Goal: Task Accomplishment & Management: Use online tool/utility

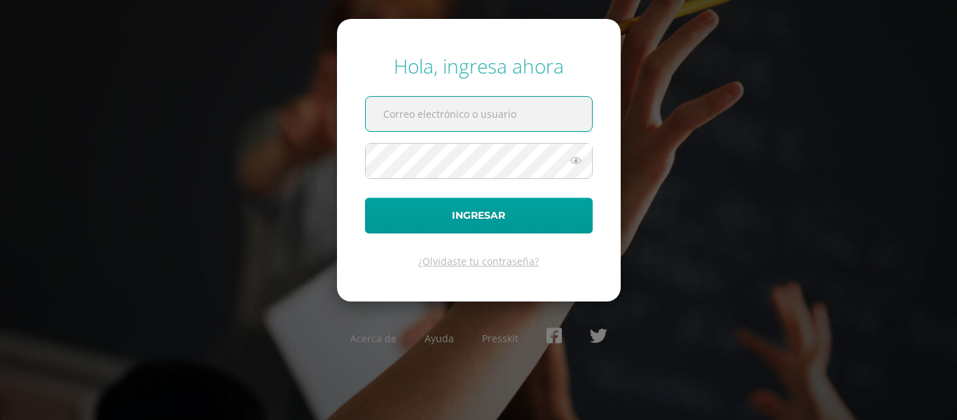
type input "mariafi@colegiomontemaria.edu.gt"
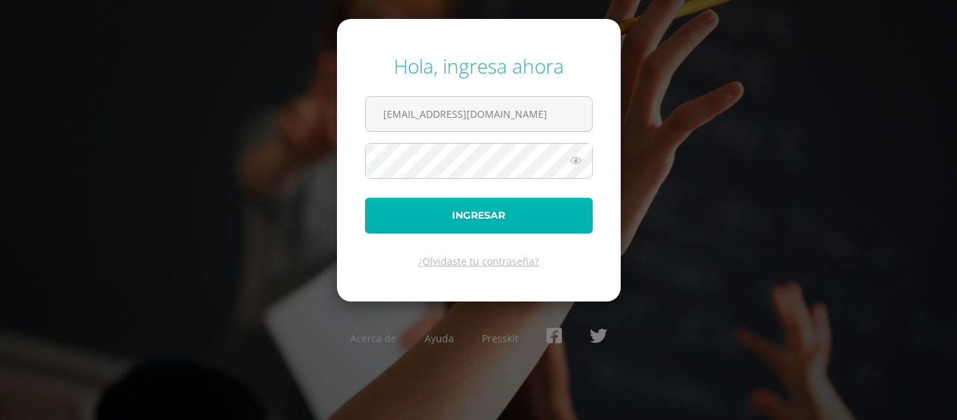
click at [469, 217] on button "Ingresar" at bounding box center [479, 216] width 228 height 36
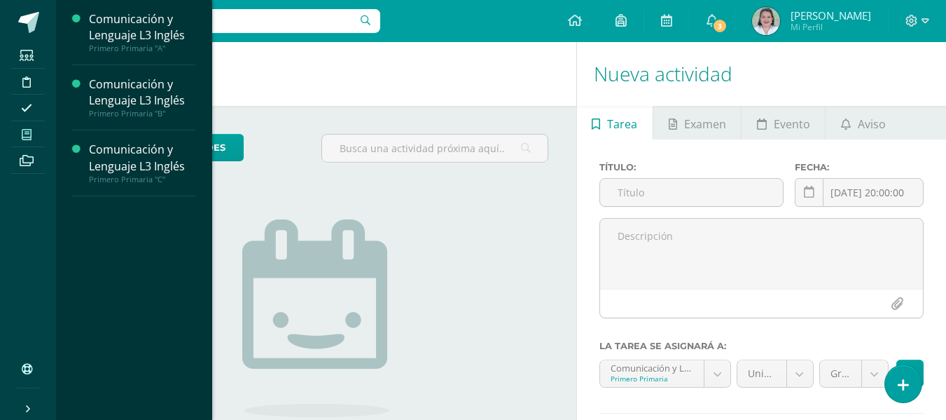
click at [24, 133] on icon at bounding box center [27, 134] width 10 height 11
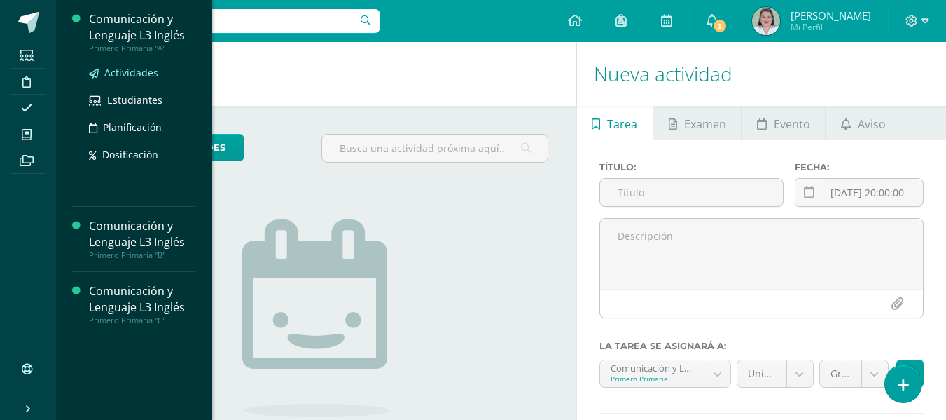
click at [131, 72] on span "Actividades" at bounding box center [131, 72] width 54 height 13
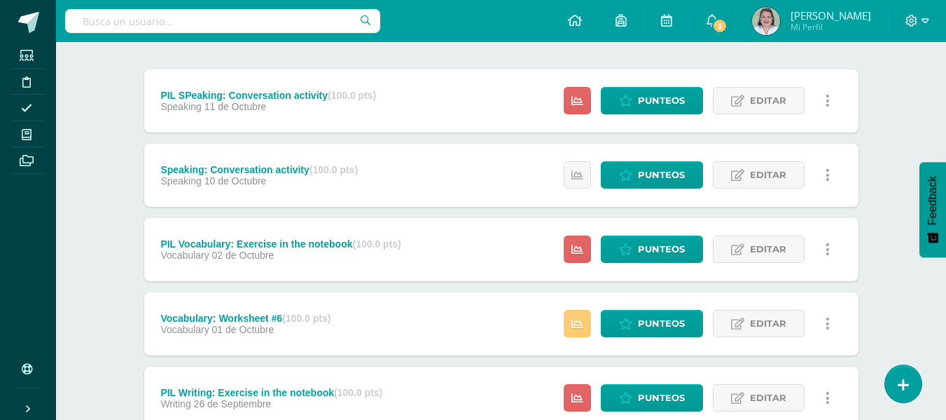
scroll to position [258, 0]
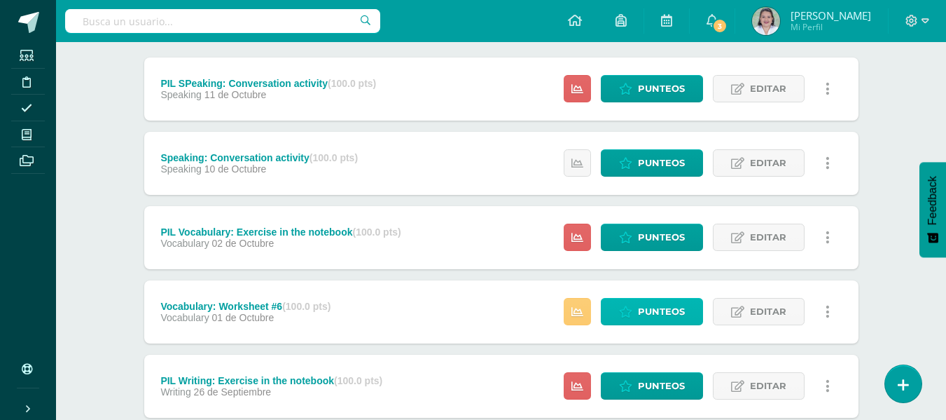
click at [658, 311] on span "Punteos" at bounding box center [661, 311] width 47 height 26
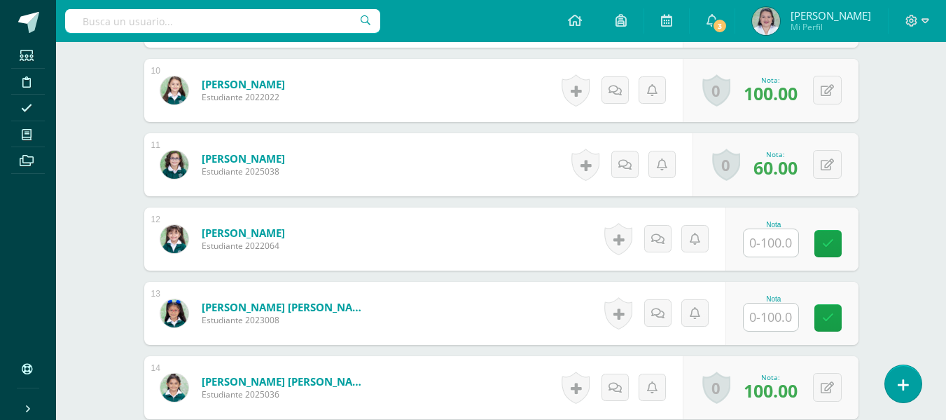
scroll to position [1100, 0]
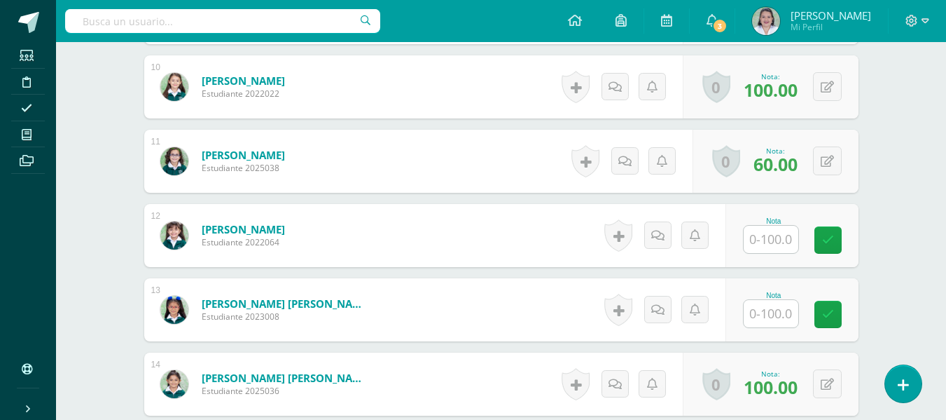
click at [780, 242] on input "text" at bounding box center [771, 239] width 55 height 27
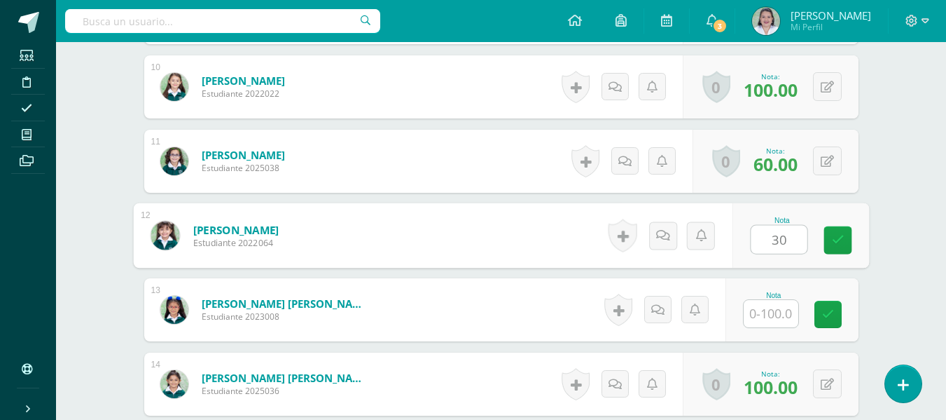
type input "30"
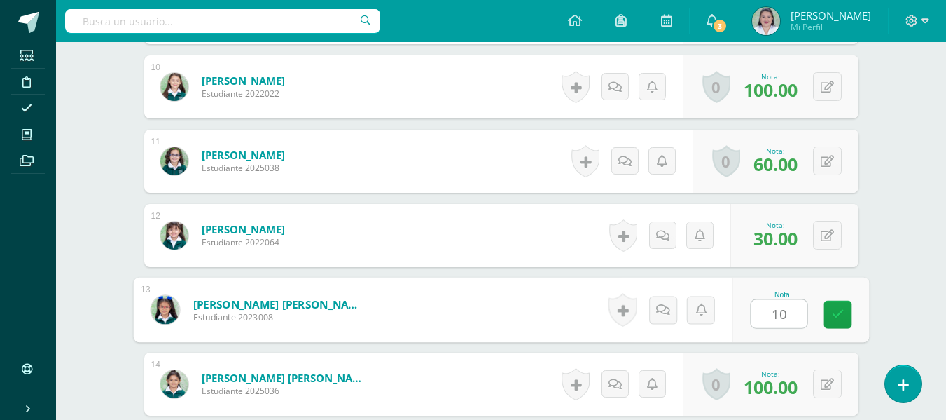
type input "100"
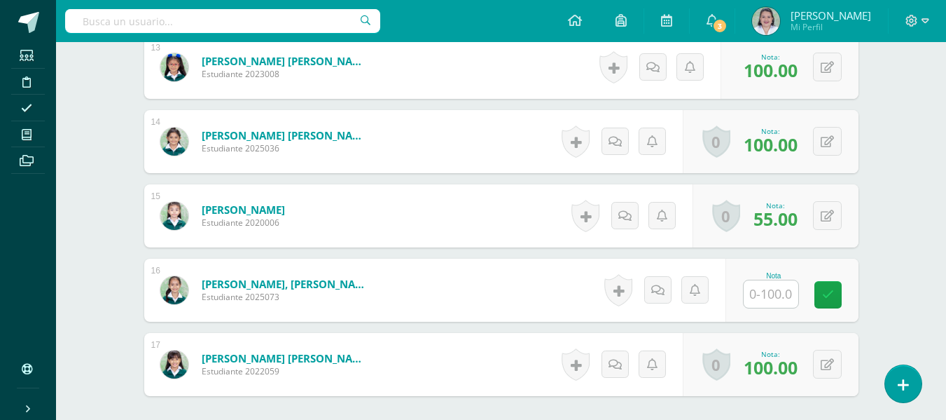
scroll to position [1355, 0]
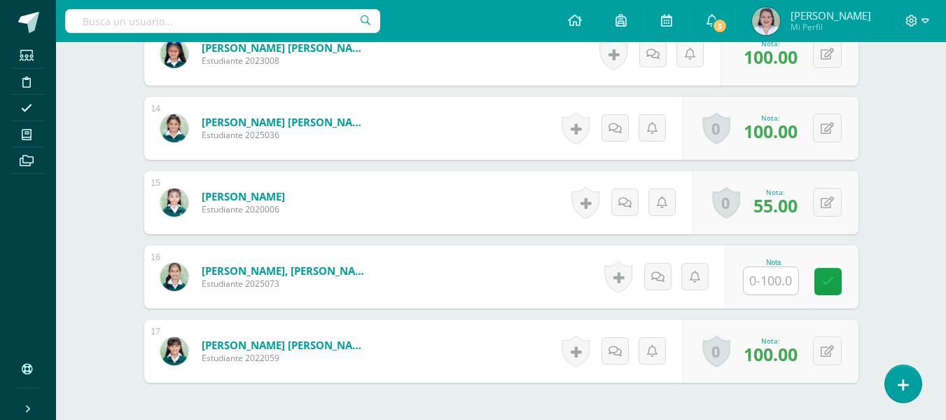
click at [767, 283] on input "text" at bounding box center [771, 280] width 55 height 27
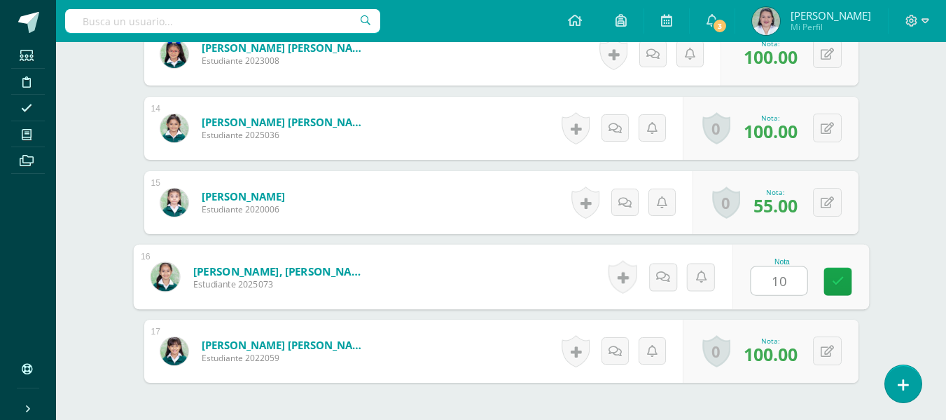
type input "100"
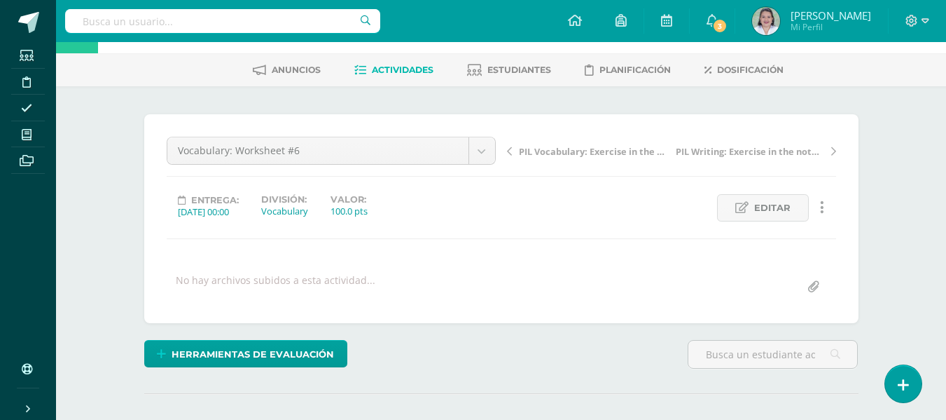
scroll to position [0, 0]
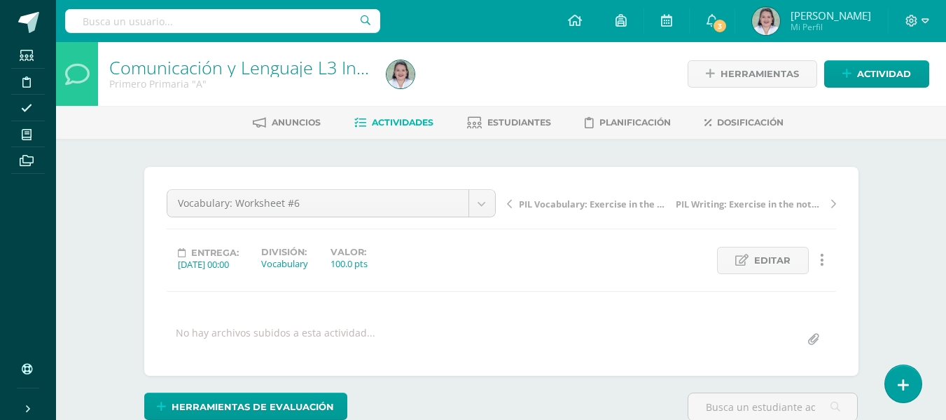
click at [561, 202] on span "PIL Vocabulary: Exercise in the notebook" at bounding box center [593, 204] width 148 height 13
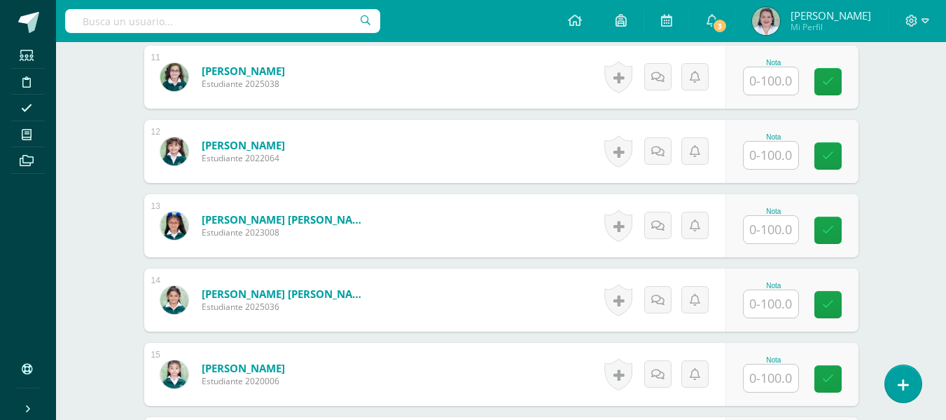
scroll to position [1197, 0]
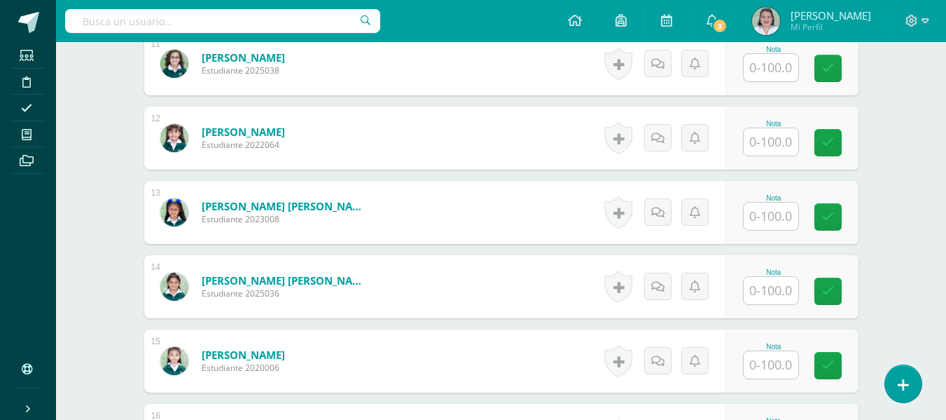
click at [765, 363] on input "text" at bounding box center [771, 364] width 55 height 27
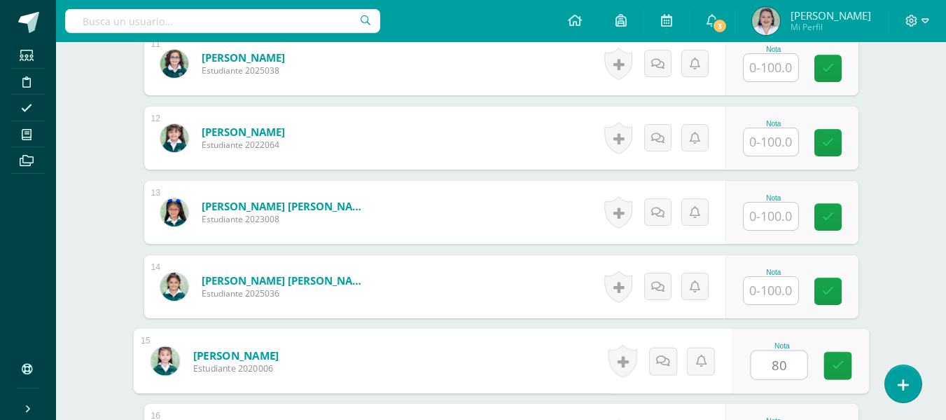
type input "80"
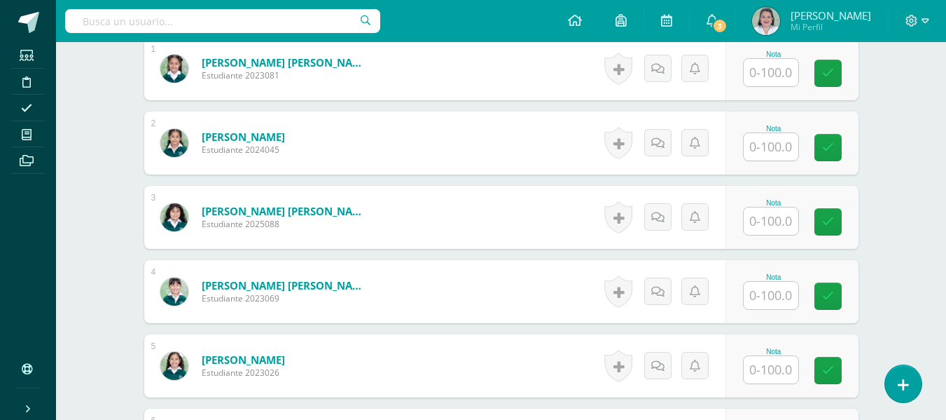
scroll to position [0, 0]
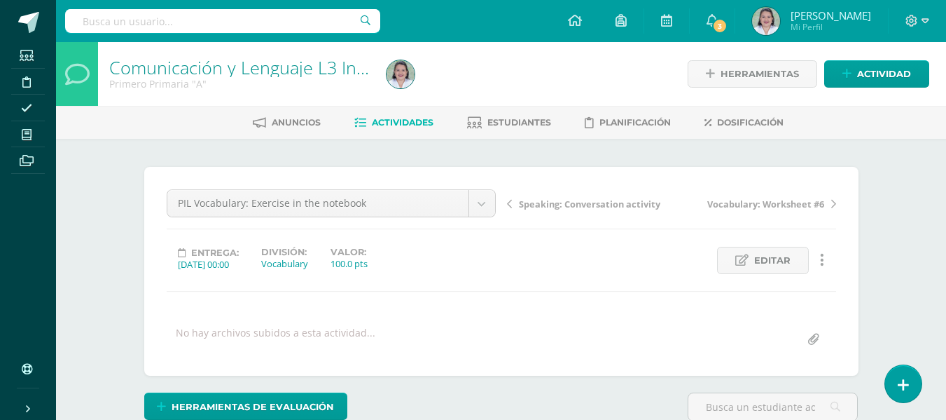
click at [563, 202] on span "Speaking: Conversation activity" at bounding box center [589, 204] width 141 height 13
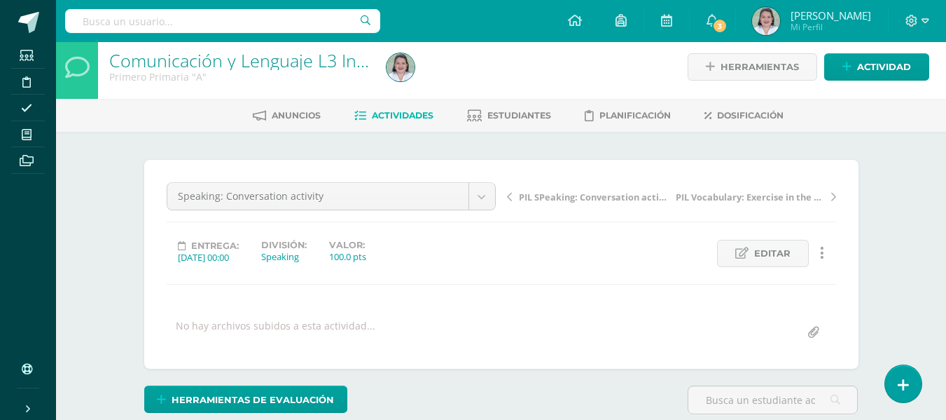
click at [558, 197] on span "PIL SPeaking: Conversation activity" at bounding box center [593, 197] width 148 height 13
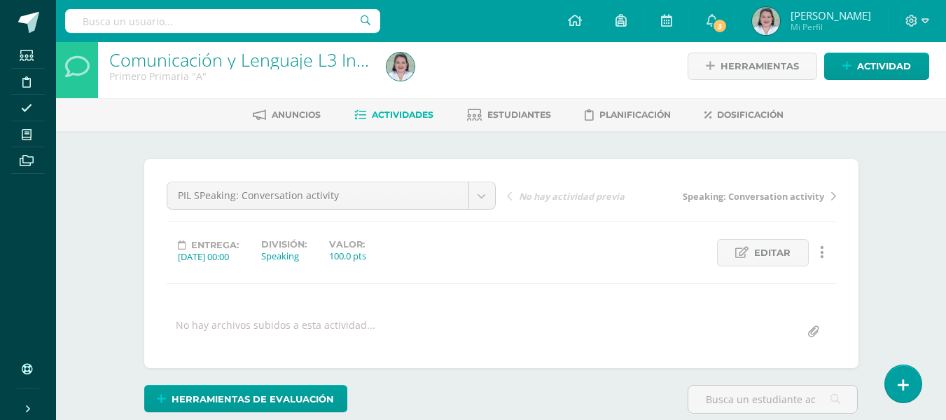
scroll to position [8, 0]
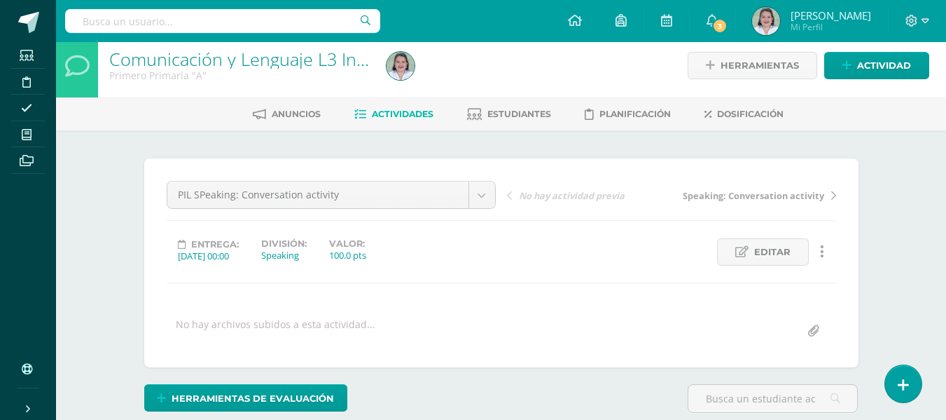
click at [391, 118] on span "Actividades" at bounding box center [403, 114] width 62 height 11
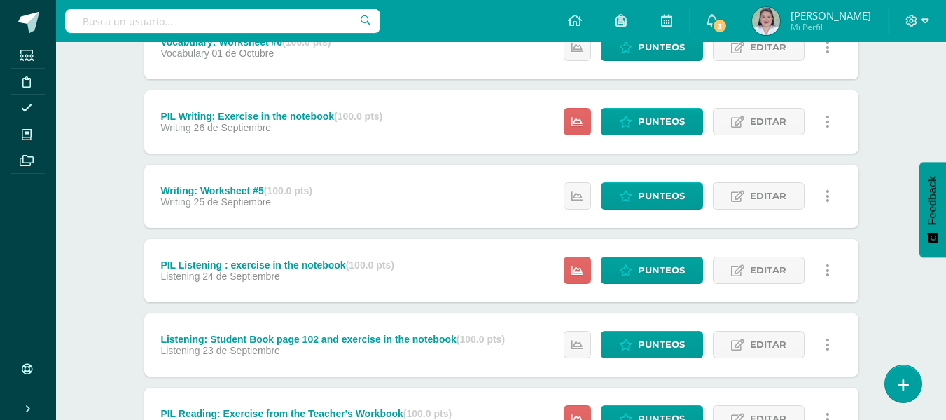
scroll to position [508, 0]
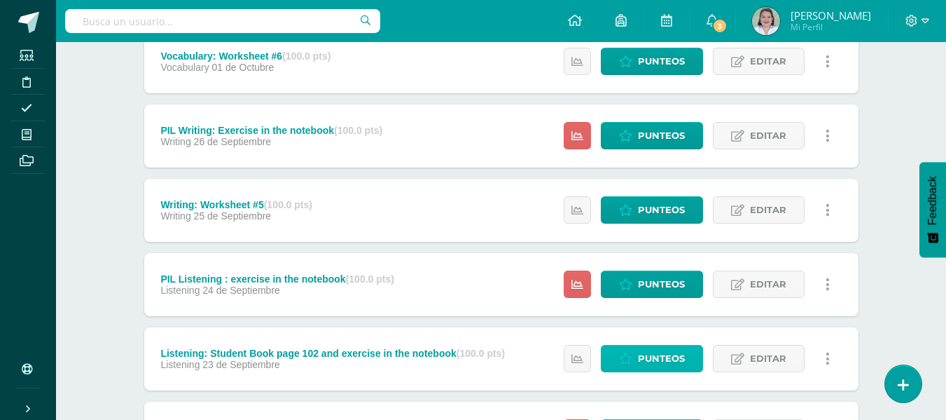
click at [638, 361] on link "Punteos" at bounding box center [652, 358] width 102 height 27
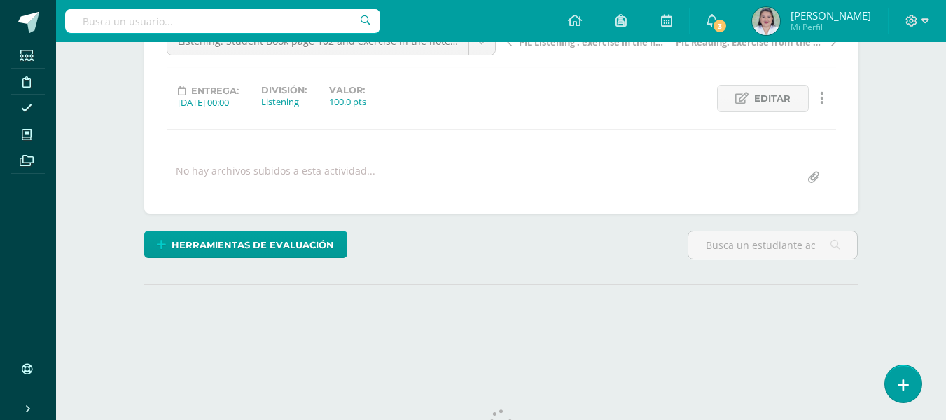
scroll to position [164, 0]
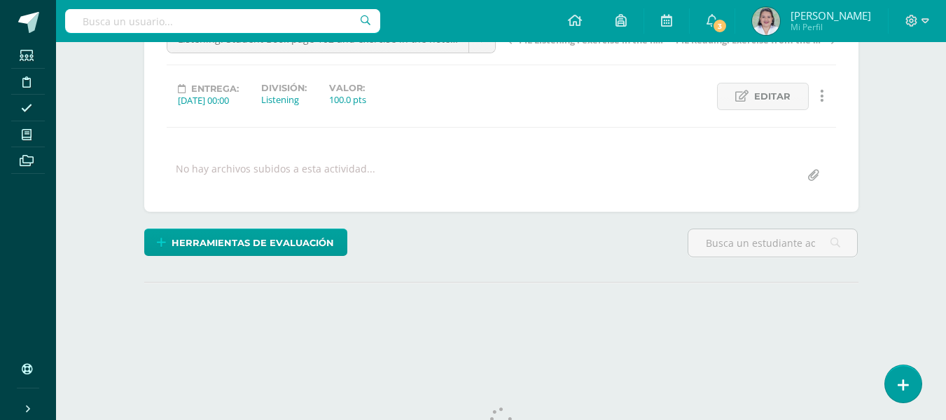
drag, startPoint x: 948, startPoint y: 179, endPoint x: 954, endPoint y: 256, distance: 77.2
click at [946, 256] on html "Estudiantes Disciplina Asistencia Mis cursos Archivos Soporte Ayuda Reportar un…" at bounding box center [473, 113] width 946 height 555
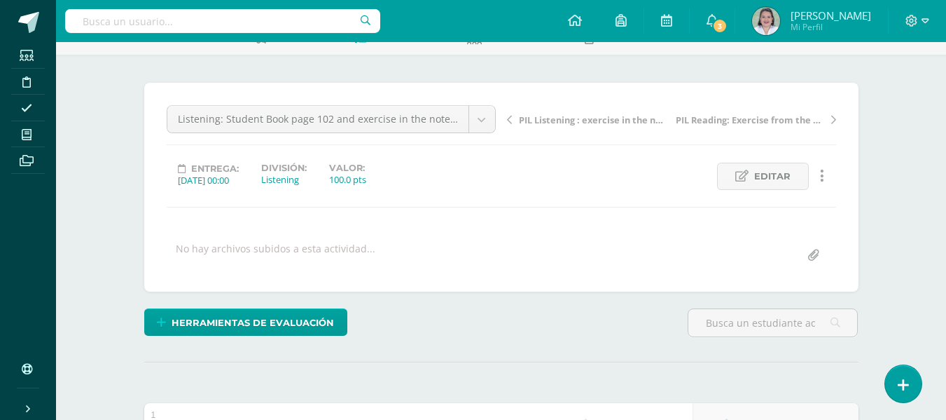
scroll to position [0, 0]
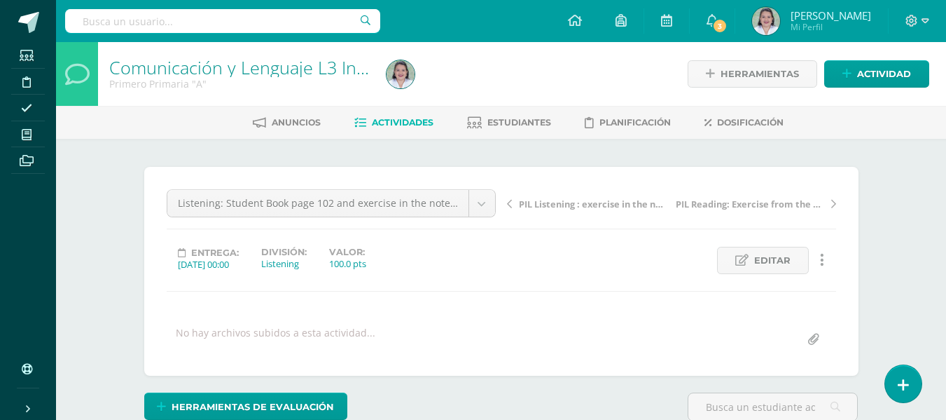
click at [594, 200] on span "PIL Listening : exercise in the notebook" at bounding box center [593, 204] width 148 height 13
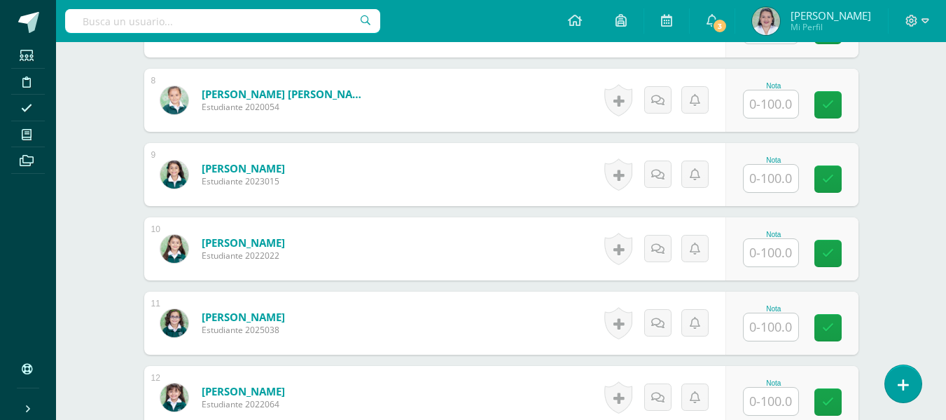
scroll to position [948, 0]
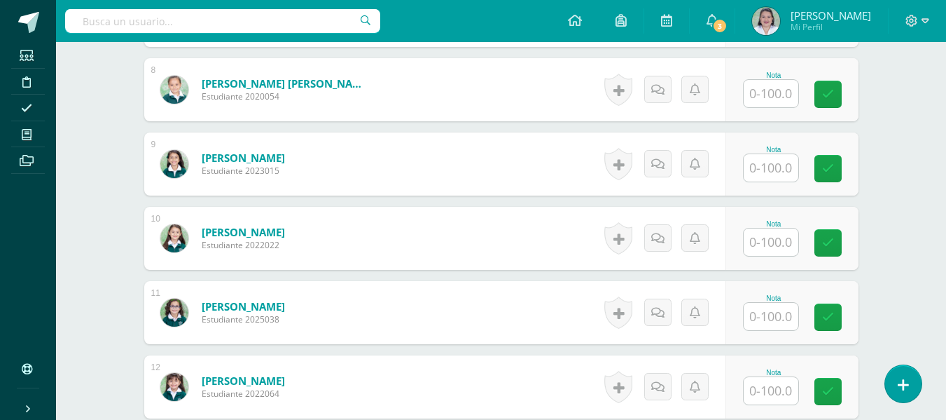
click at [769, 317] on input "text" at bounding box center [771, 316] width 55 height 27
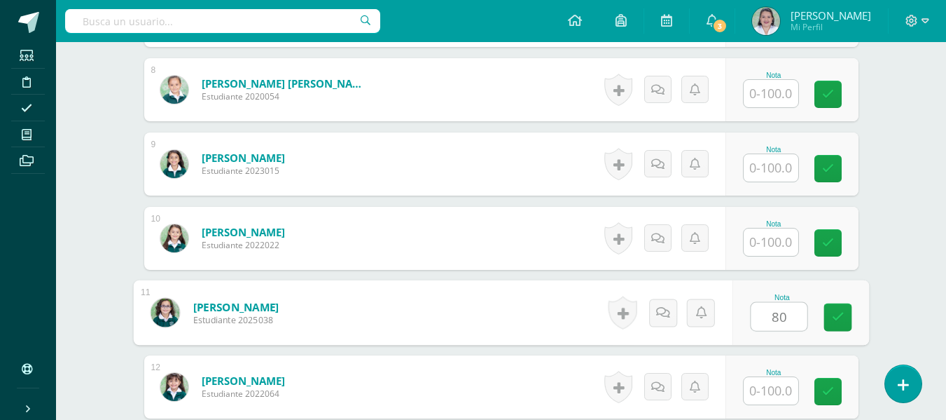
type input "80"
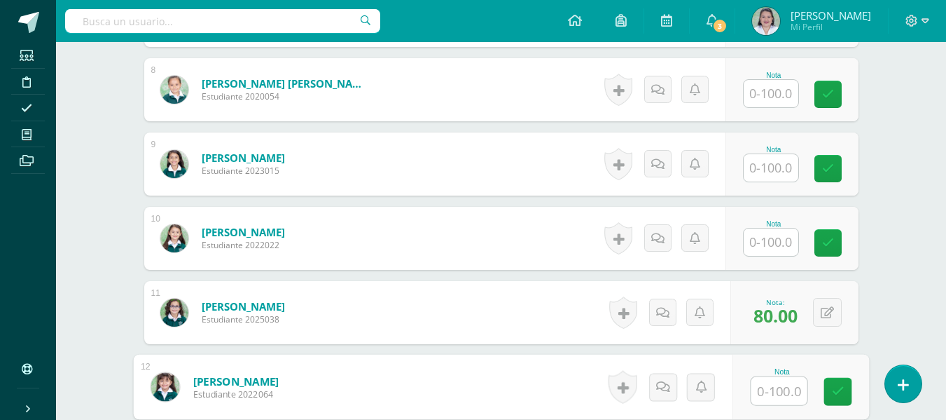
scroll to position [0, 0]
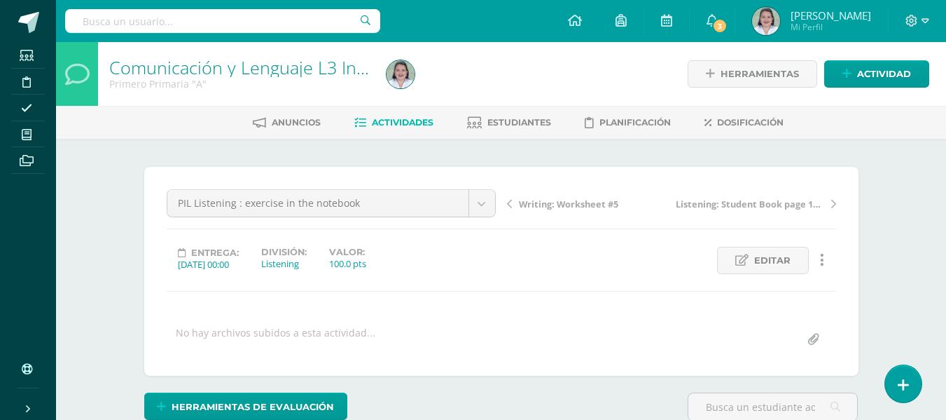
click at [382, 125] on span "Actividades" at bounding box center [403, 122] width 62 height 11
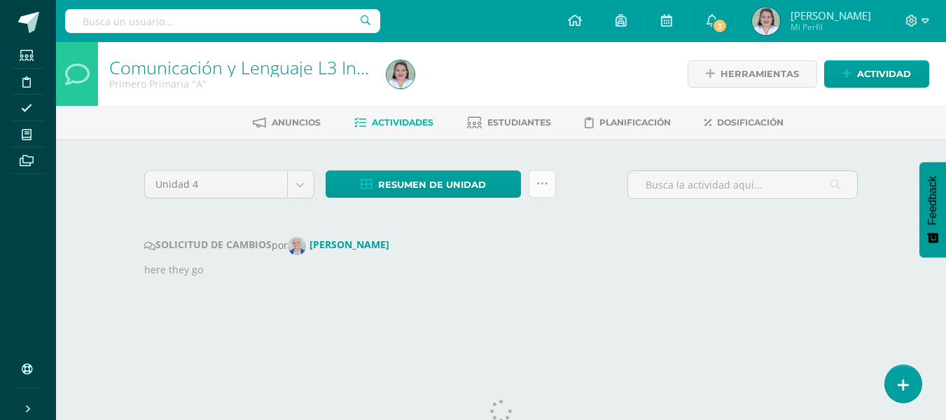
click at [544, 182] on icon at bounding box center [543, 184] width 12 height 12
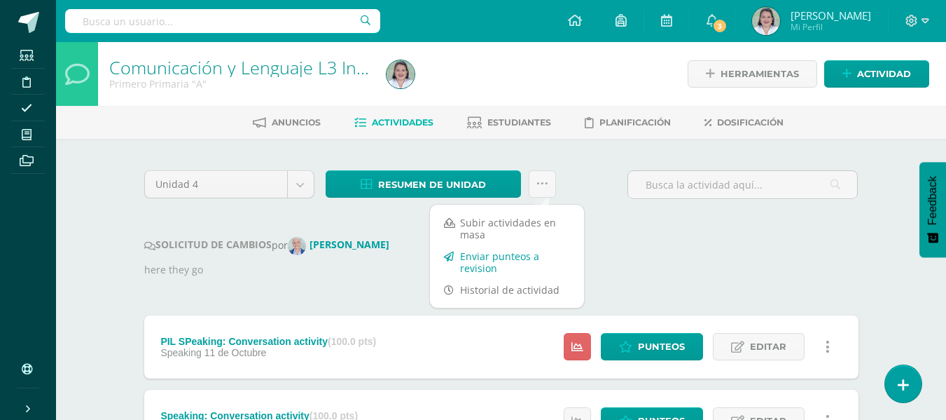
click at [477, 266] on link "Enviar punteos a revision" at bounding box center [507, 262] width 154 height 34
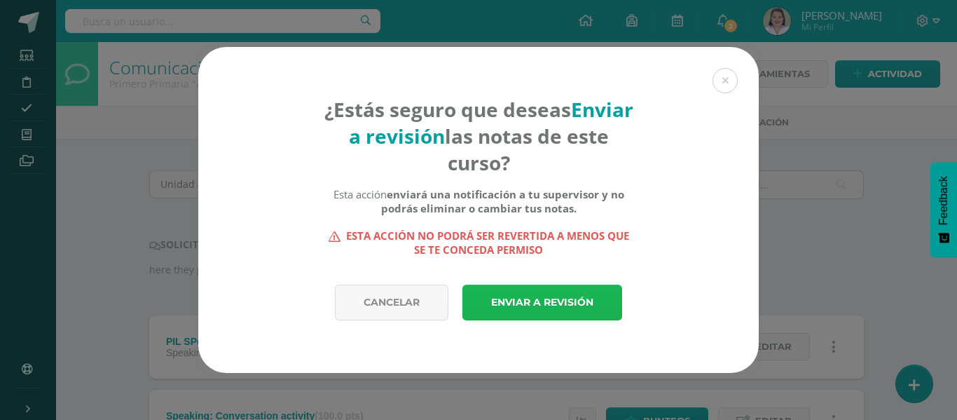
click at [543, 295] on link "Enviar a revisión" at bounding box center [542, 302] width 160 height 36
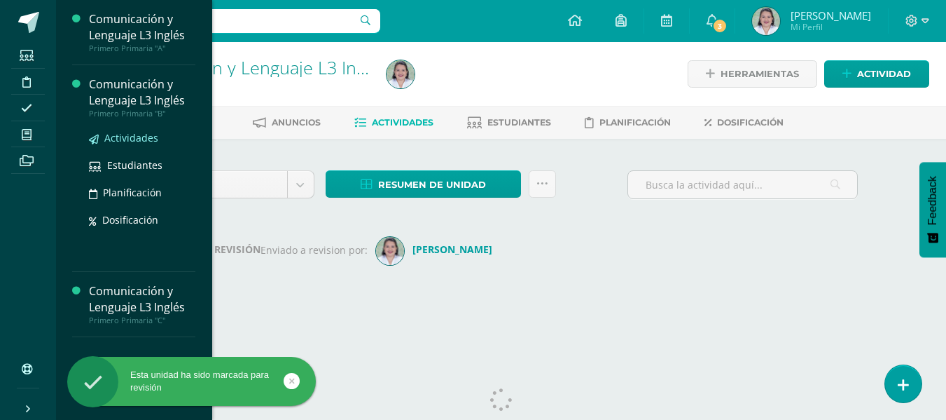
click at [130, 139] on span "Actividades" at bounding box center [131, 137] width 54 height 13
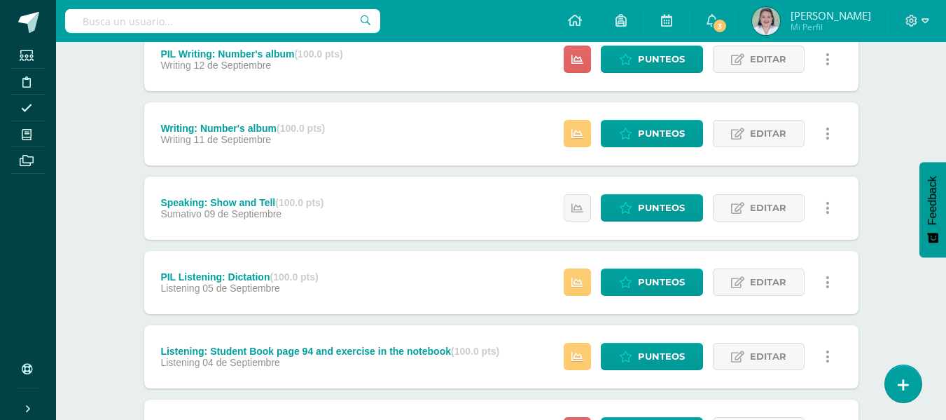
scroll to position [1034, 0]
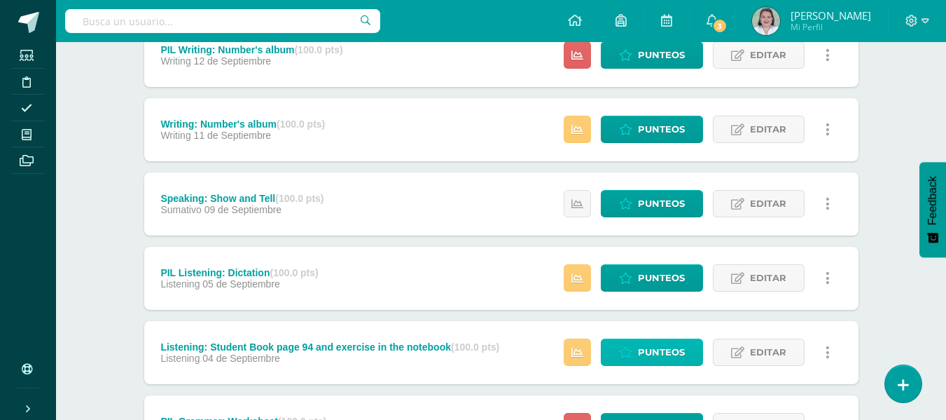
click at [642, 348] on span "Punteos" at bounding box center [661, 352] width 47 height 26
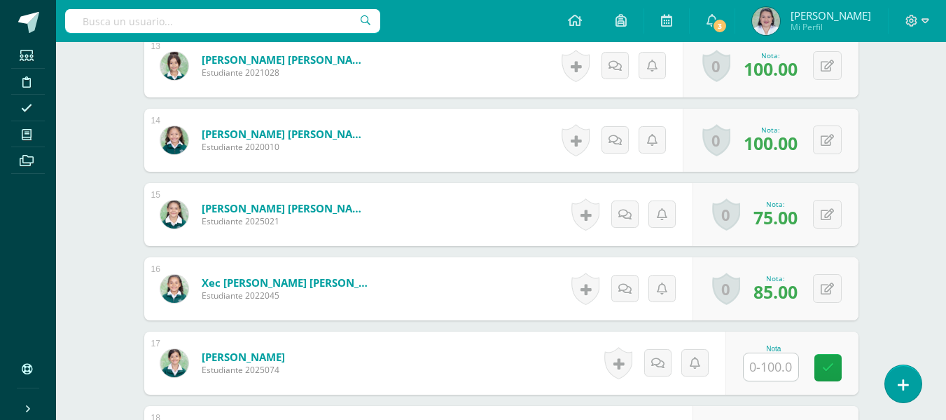
scroll to position [1375, 0]
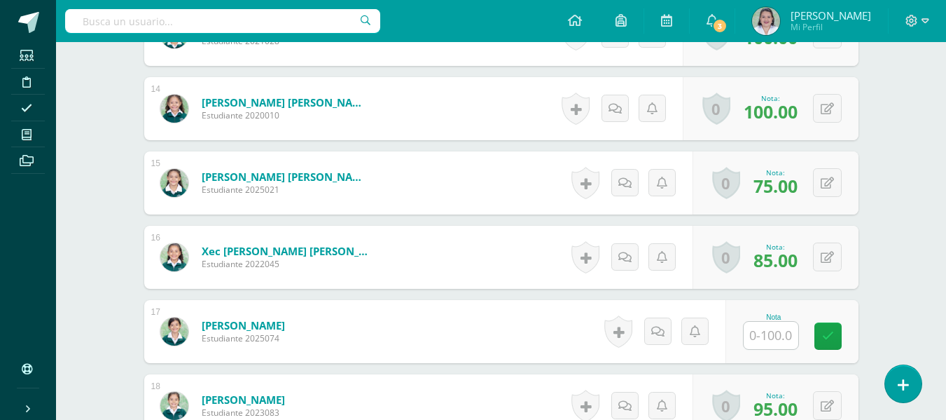
click at [770, 332] on input "text" at bounding box center [771, 334] width 55 height 27
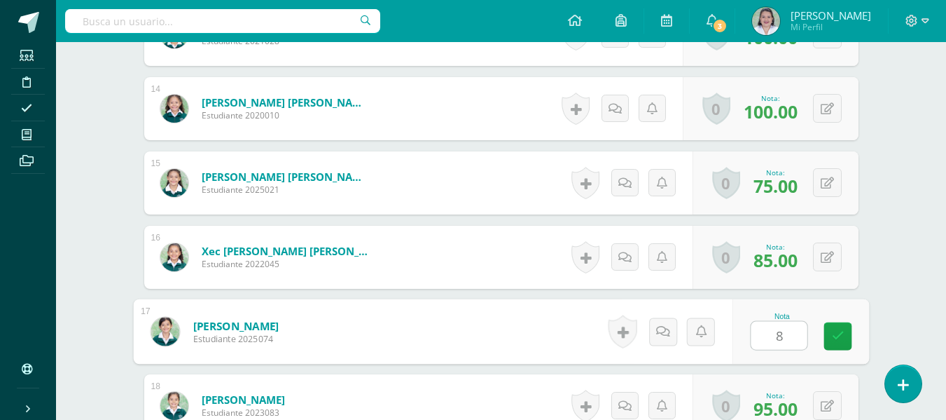
type input "80"
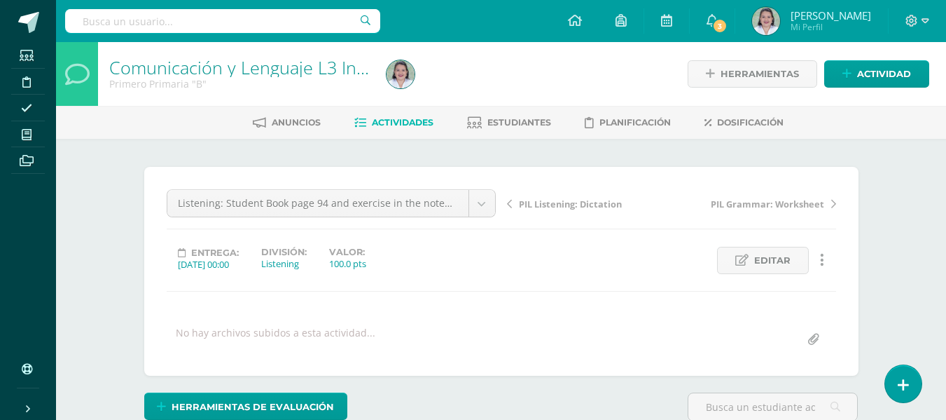
scroll to position [8, 0]
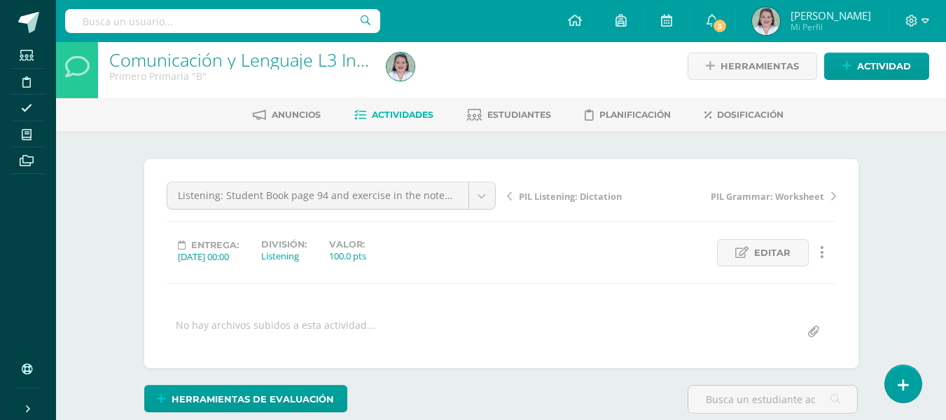
click at [397, 117] on span "Actividades" at bounding box center [403, 114] width 62 height 11
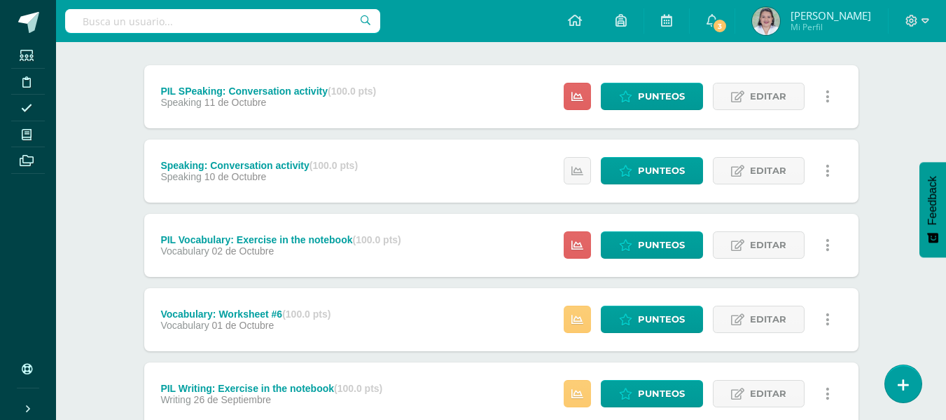
scroll to position [252, 0]
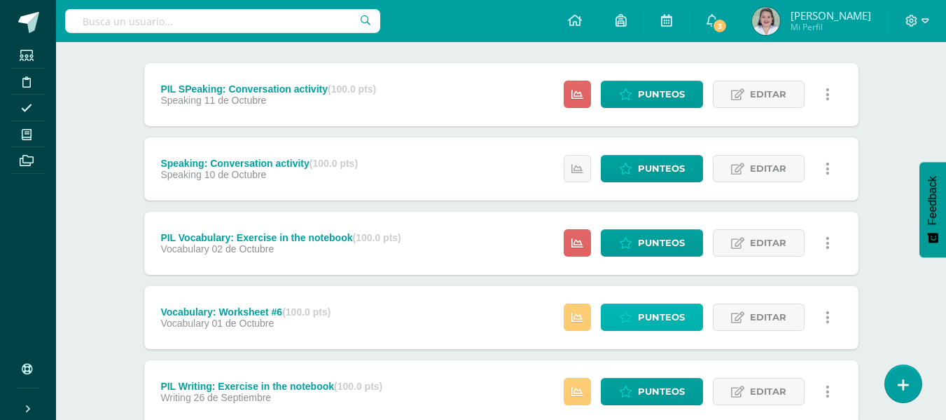
click at [642, 314] on span "Punteos" at bounding box center [661, 317] width 47 height 26
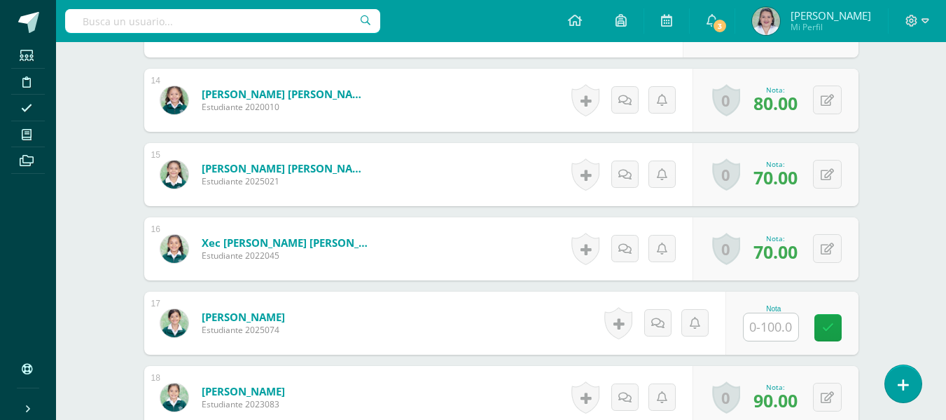
scroll to position [1387, 0]
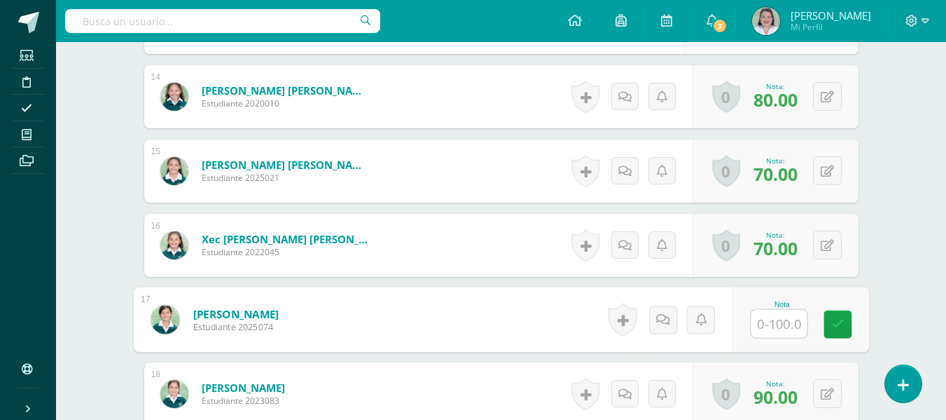
click at [777, 325] on input "text" at bounding box center [779, 324] width 56 height 28
type input "100"
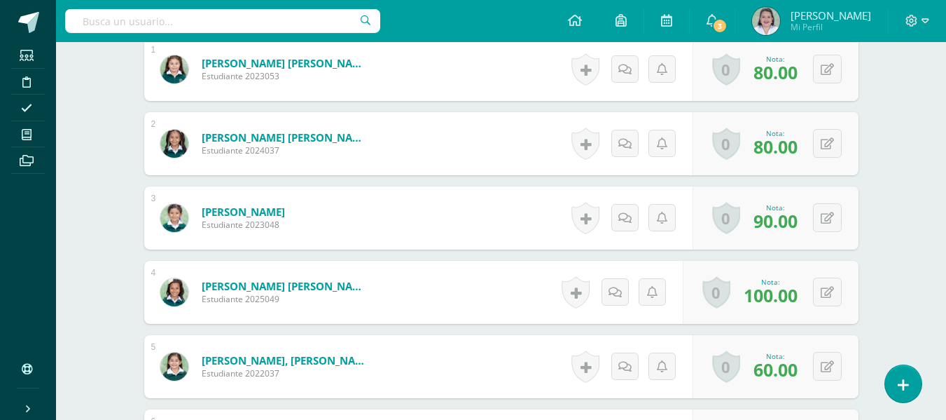
scroll to position [0, 0]
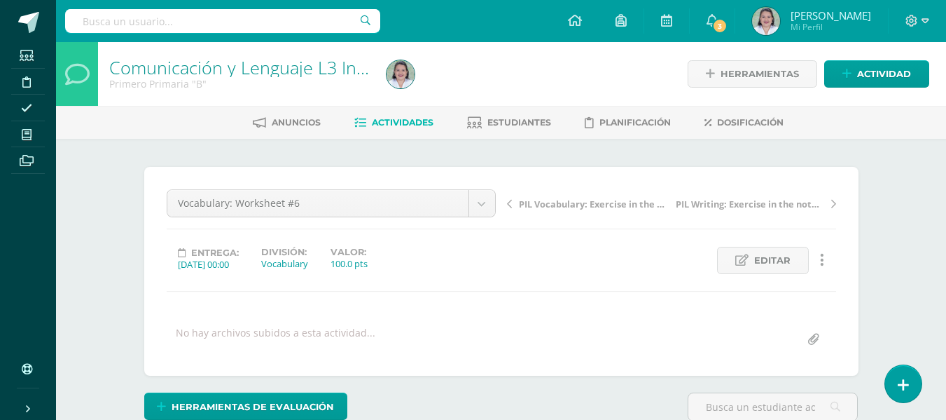
click at [412, 123] on span "Actividades" at bounding box center [403, 122] width 62 height 11
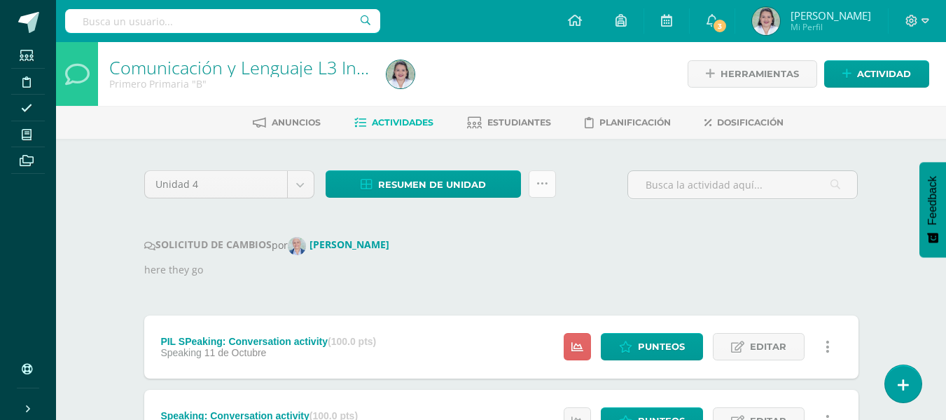
click at [548, 194] on link at bounding box center [542, 183] width 27 height 27
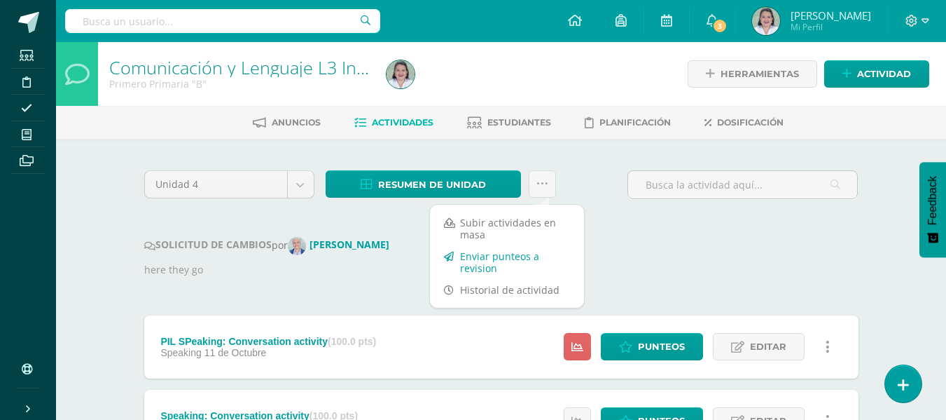
click at [502, 268] on link "Enviar punteos a revision" at bounding box center [507, 262] width 154 height 34
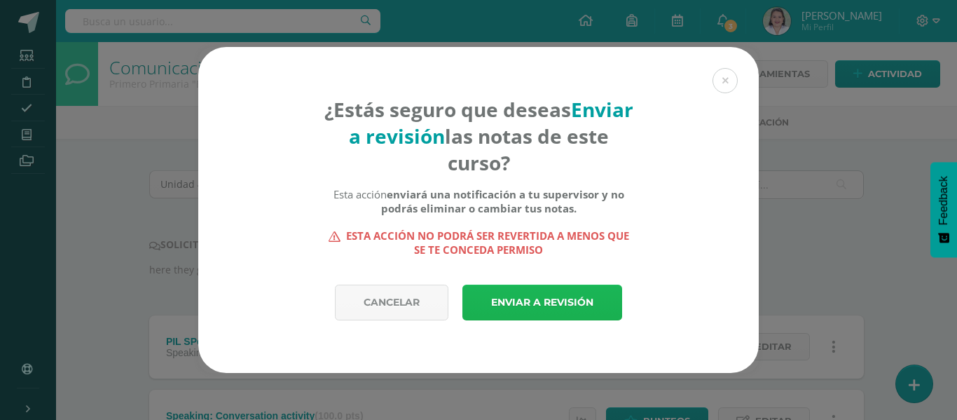
click at [520, 307] on link "Enviar a revisión" at bounding box center [542, 302] width 160 height 36
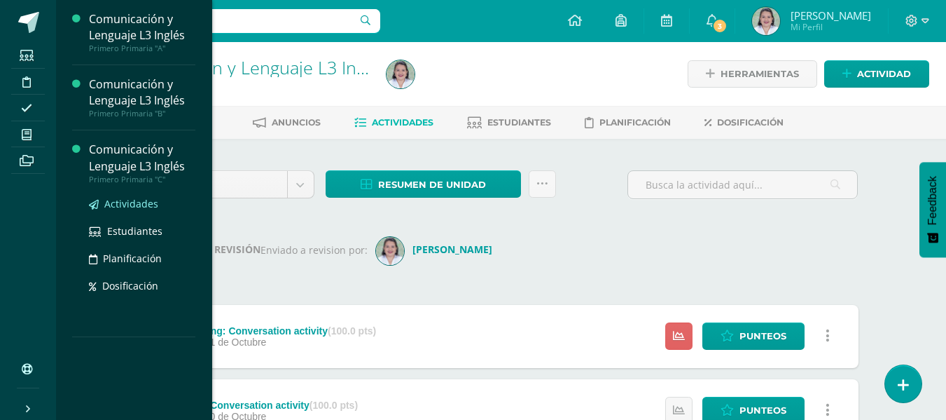
click at [128, 205] on span "Actividades" at bounding box center [131, 203] width 54 height 13
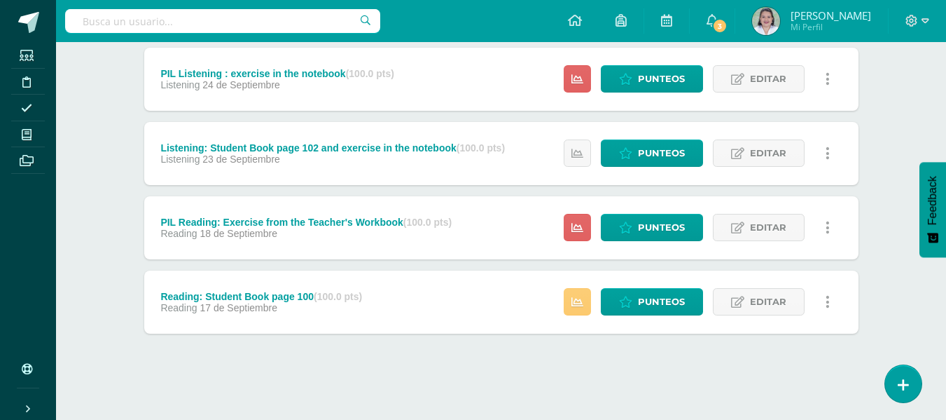
scroll to position [715, 0]
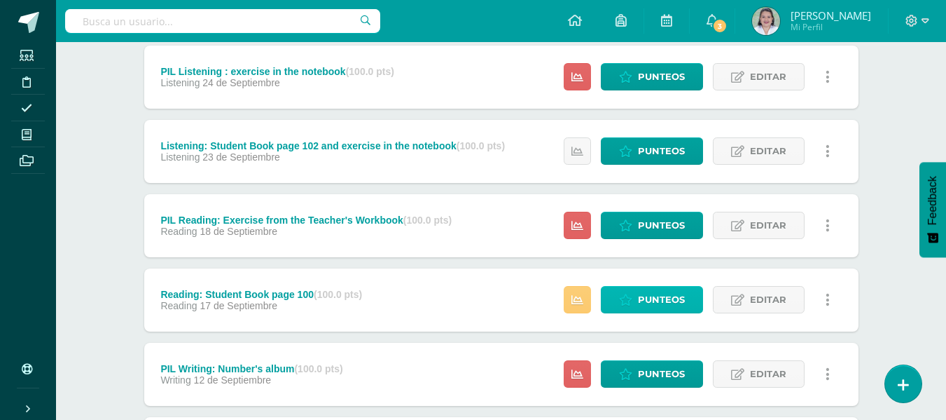
click at [640, 298] on span "Punteos" at bounding box center [661, 299] width 47 height 26
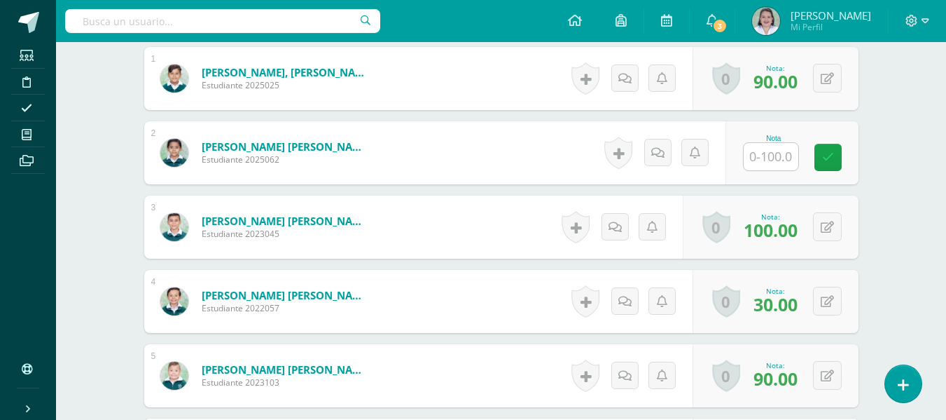
scroll to position [443, 0]
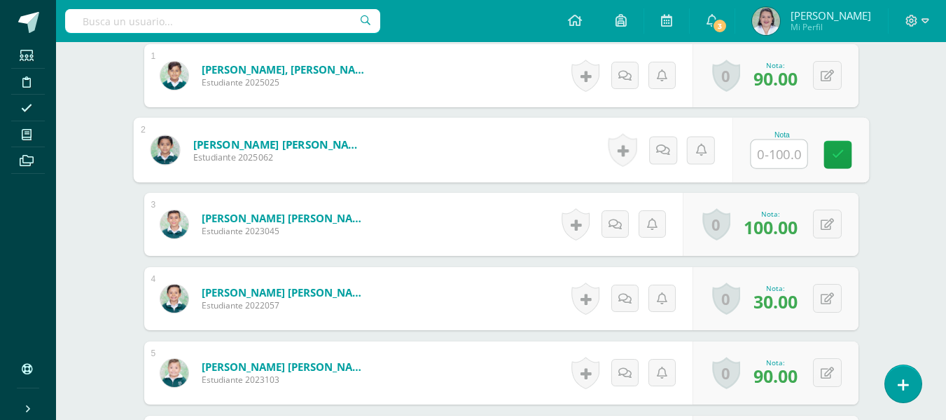
click at [777, 151] on input "text" at bounding box center [779, 154] width 56 height 28
type input "80"
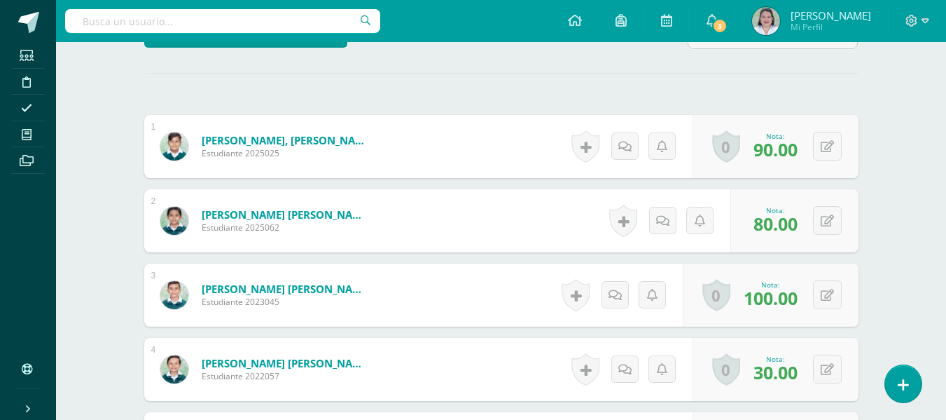
scroll to position [0, 0]
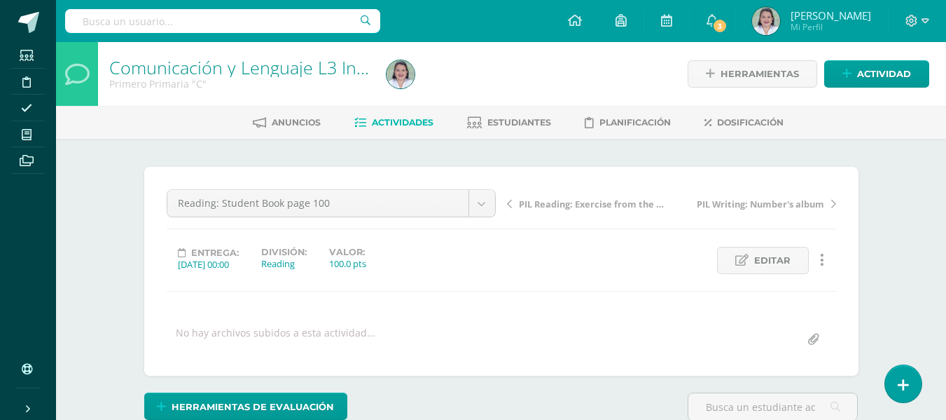
click at [408, 127] on span "Actividades" at bounding box center [403, 122] width 62 height 11
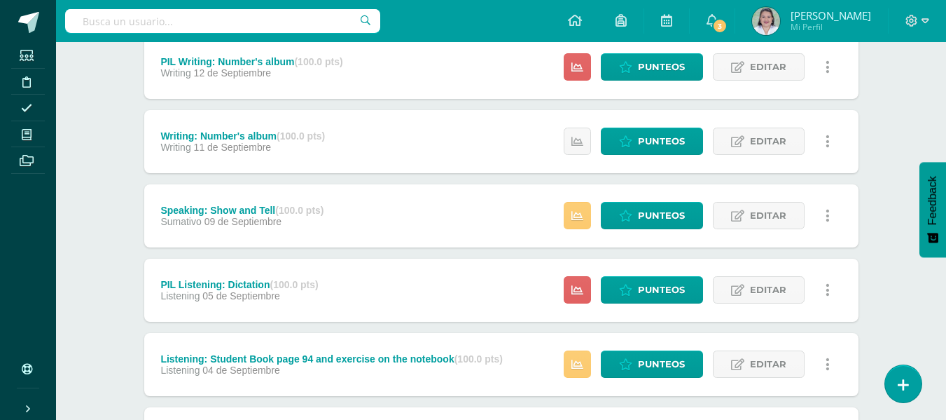
scroll to position [1029, 0]
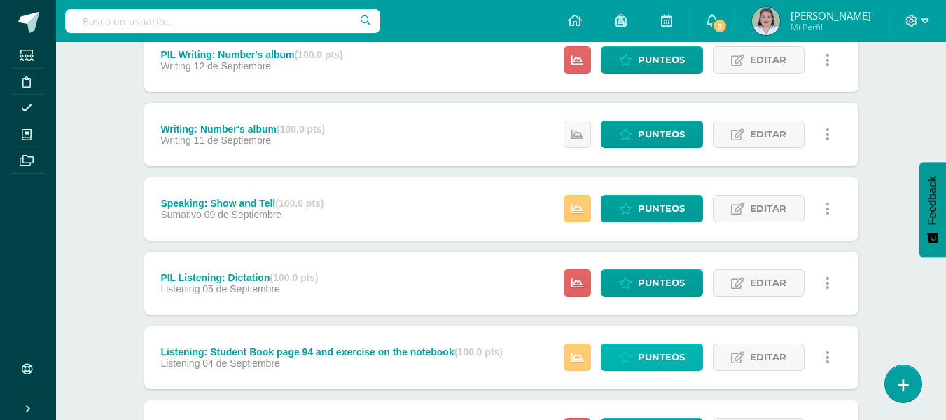
click at [647, 358] on span "Punteos" at bounding box center [661, 357] width 47 height 26
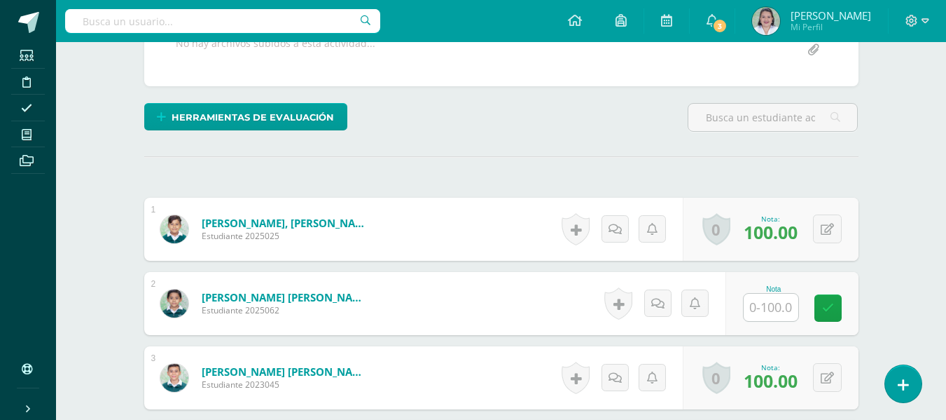
scroll to position [290, 0]
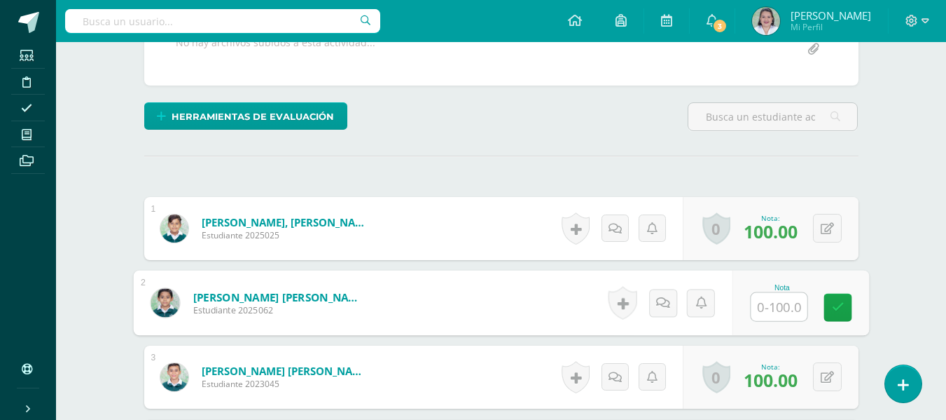
click at [766, 310] on input "text" at bounding box center [779, 307] width 56 height 28
type input "80"
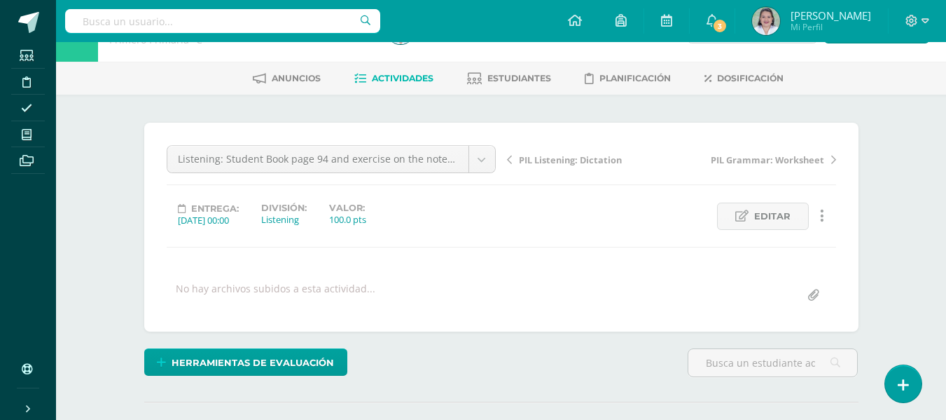
scroll to position [0, 0]
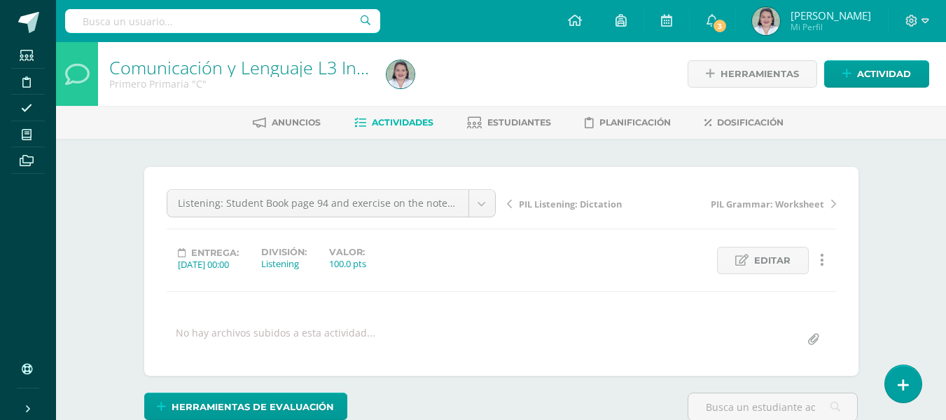
click at [408, 123] on span "Actividades" at bounding box center [403, 122] width 62 height 11
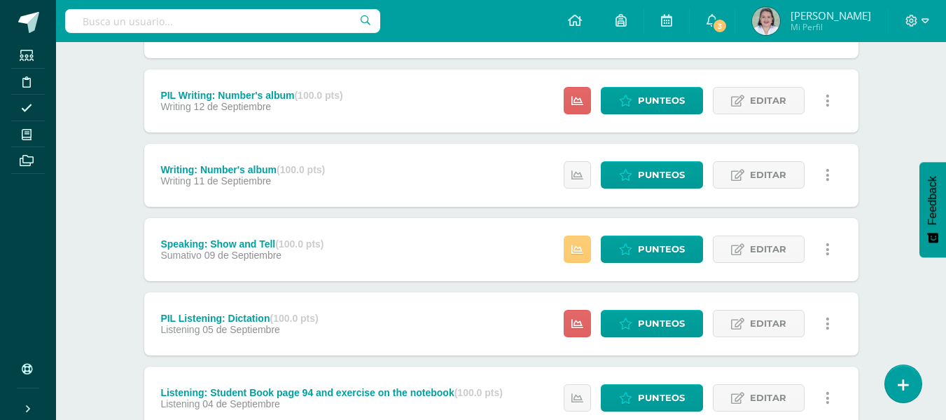
scroll to position [995, 0]
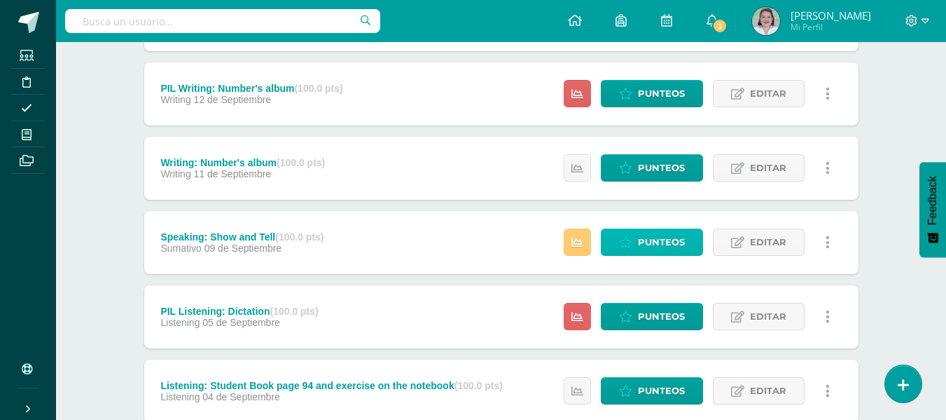
click at [632, 239] on icon at bounding box center [625, 243] width 13 height 12
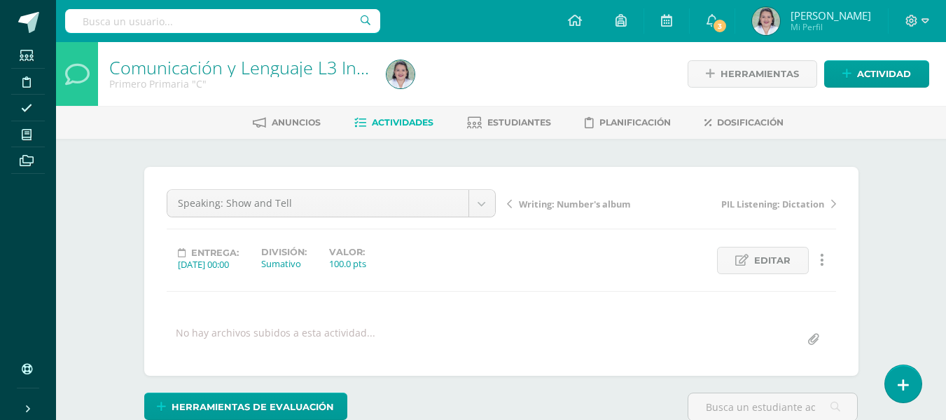
click at [416, 116] on link "Actividades" at bounding box center [393, 122] width 79 height 22
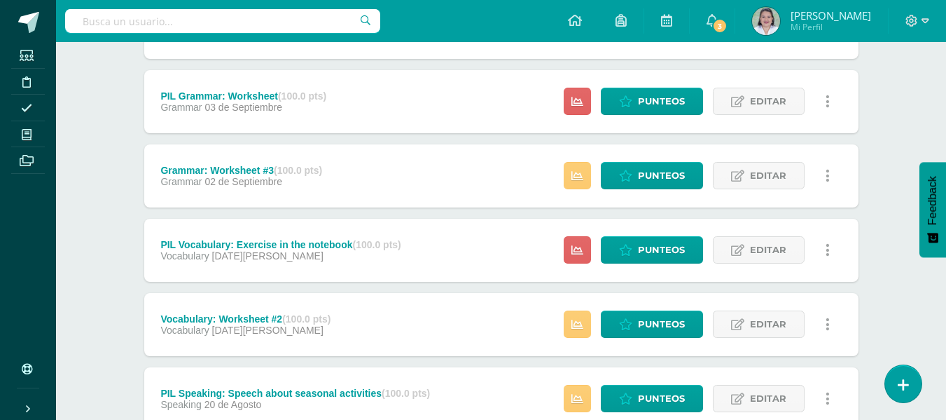
scroll to position [1409, 0]
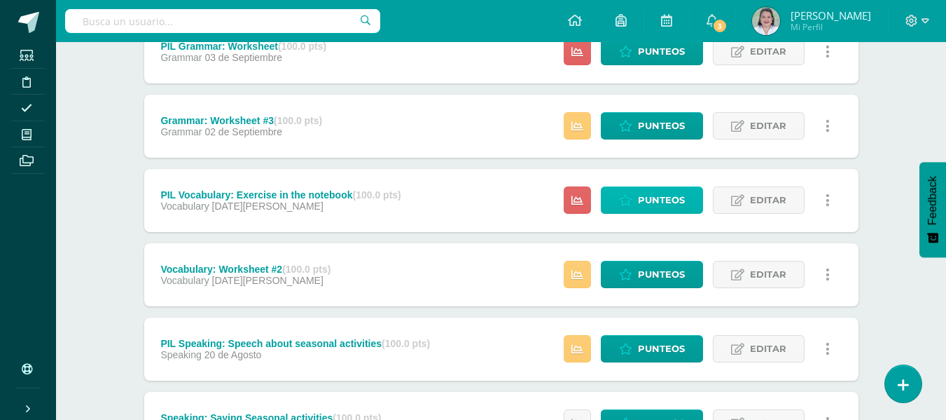
click at [644, 198] on span "Punteos" at bounding box center [661, 200] width 47 height 26
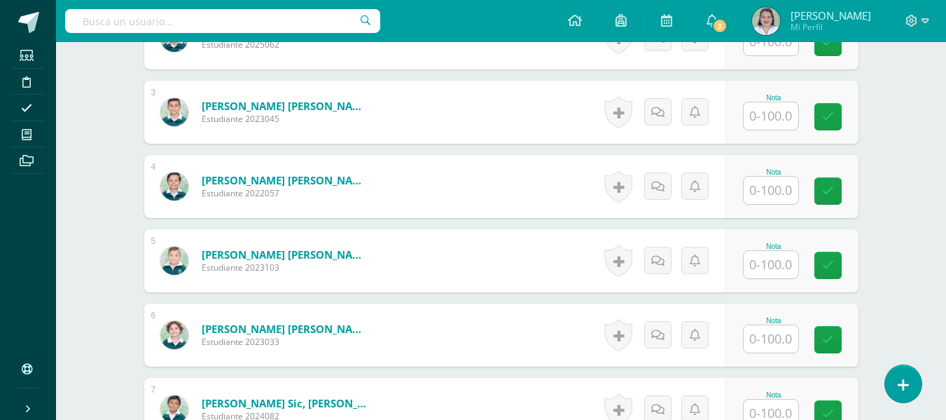
scroll to position [562, 0]
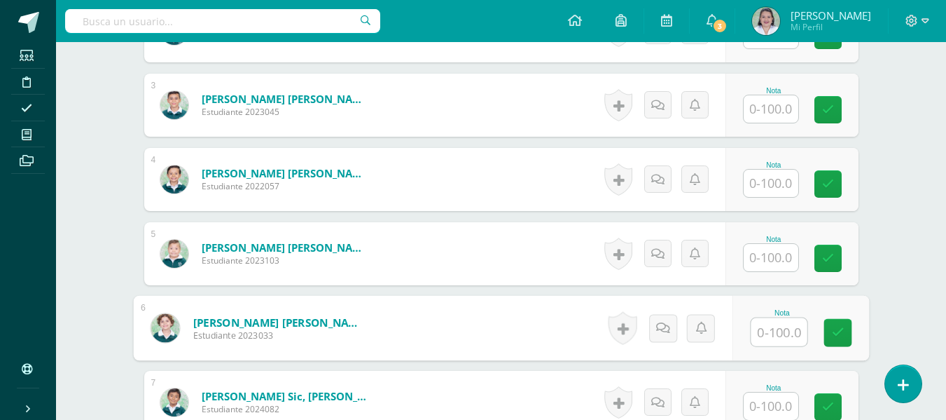
click at [764, 325] on input "text" at bounding box center [779, 332] width 56 height 28
type input "90"
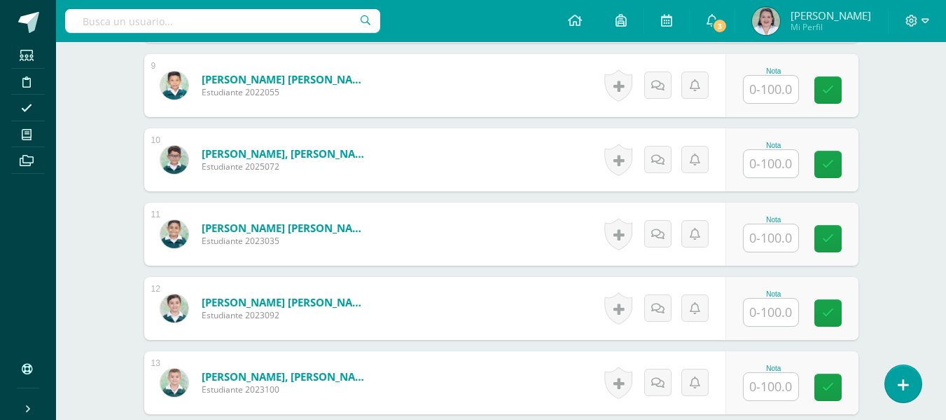
scroll to position [1033, 0]
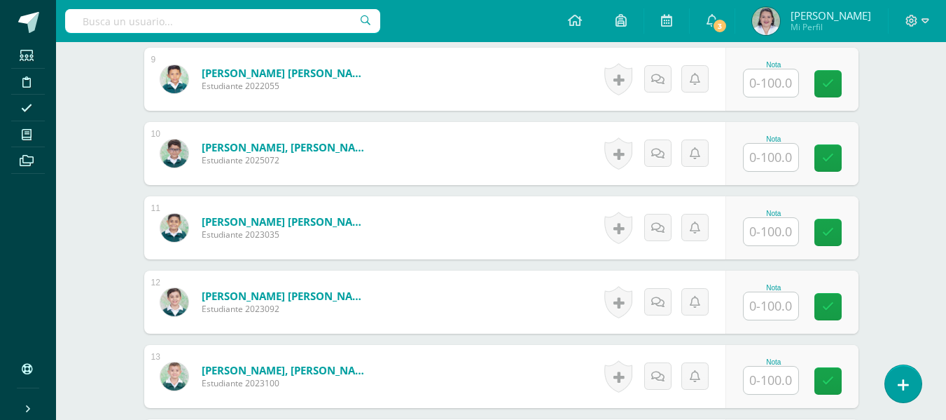
click at [781, 300] on input "text" at bounding box center [771, 305] width 55 height 27
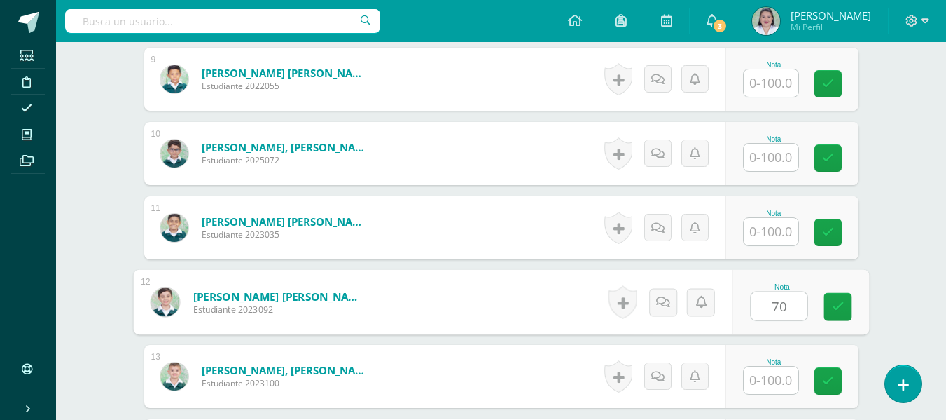
type input "70"
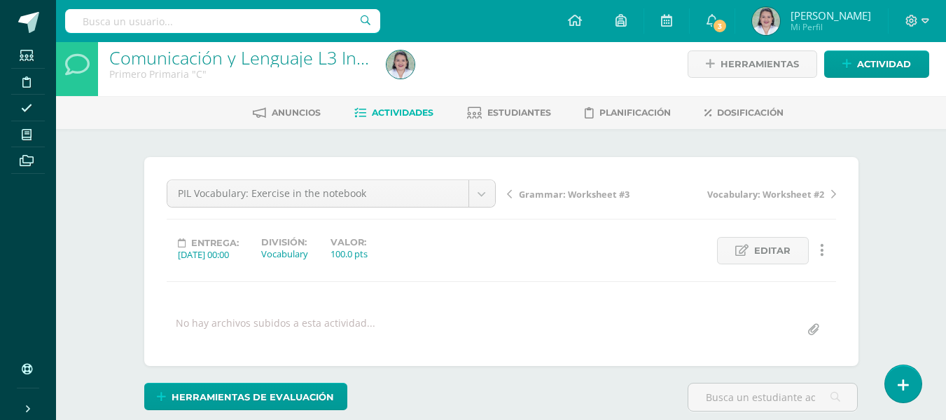
scroll to position [0, 0]
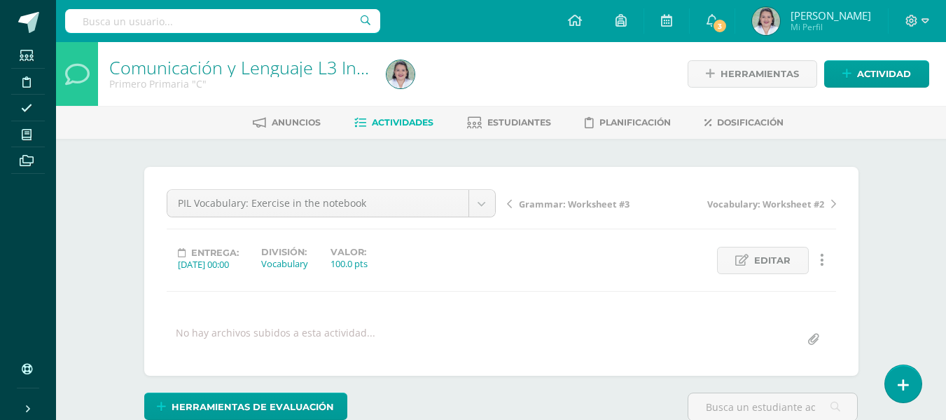
click at [396, 116] on link "Actividades" at bounding box center [393, 122] width 79 height 22
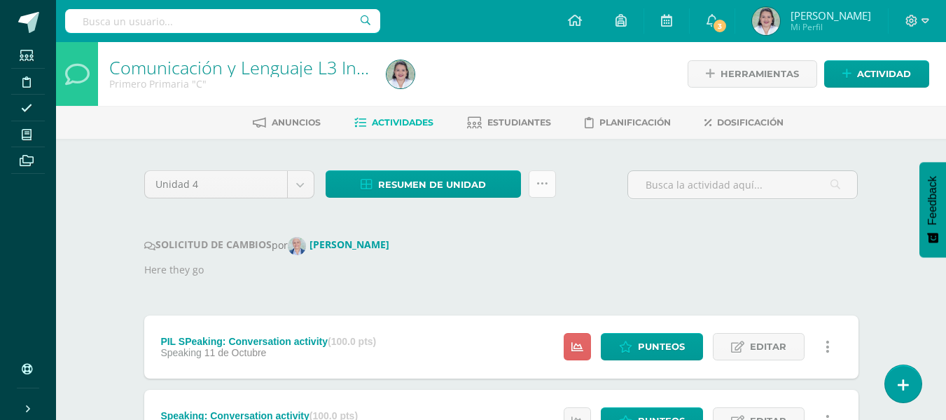
click at [543, 181] on icon at bounding box center [543, 184] width 12 height 12
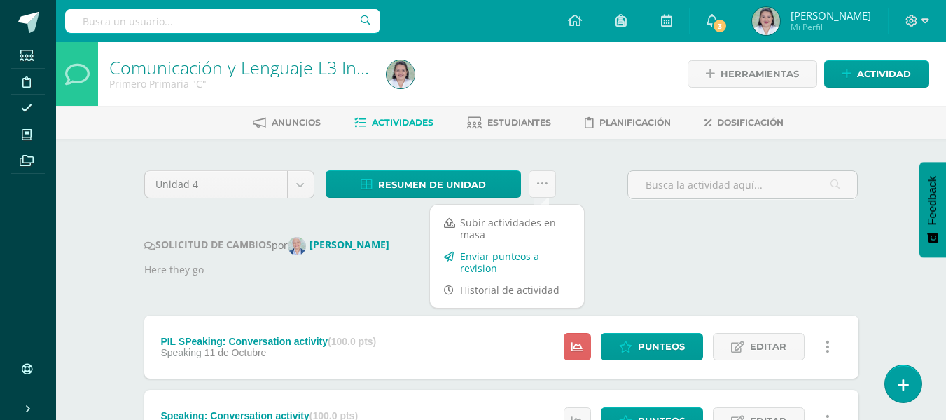
click at [473, 259] on link "Enviar punteos a revision" at bounding box center [507, 262] width 154 height 34
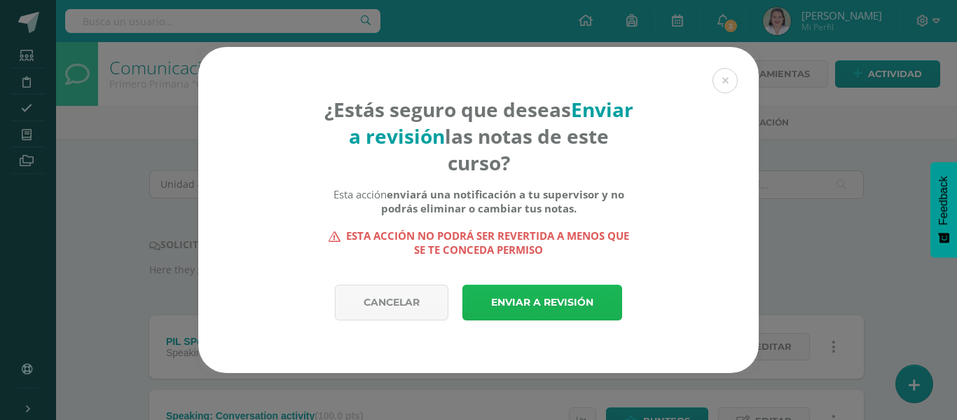
click at [528, 303] on link "Enviar a revisión" at bounding box center [542, 302] width 160 height 36
